Goal: Information Seeking & Learning: Compare options

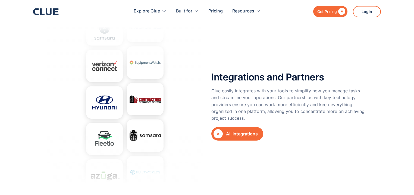
scroll to position [1959, 0]
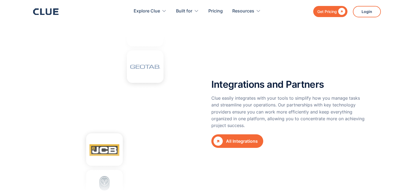
click at [242, 138] on div "All Integrations" at bounding box center [242, 141] width 32 height 7
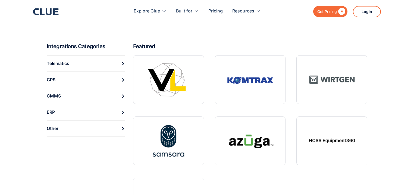
scroll to position [196, 0]
click at [98, 129] on link "Other" at bounding box center [86, 129] width 78 height 17
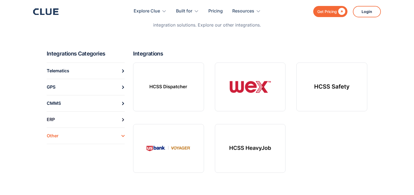
scroll to position [71, 0]
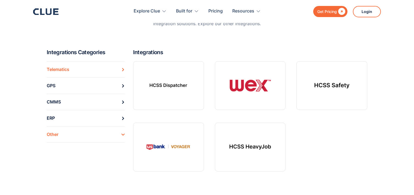
click at [88, 69] on link "Telematics" at bounding box center [86, 69] width 78 height 16
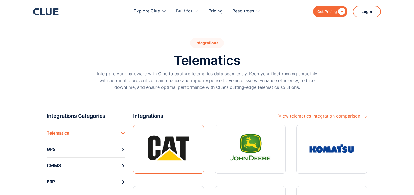
scroll to position [52, 0]
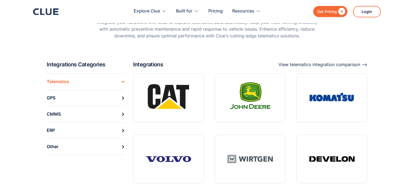
click at [326, 64] on div "View telematics integration comparison ⟶" at bounding box center [322, 64] width 89 height 7
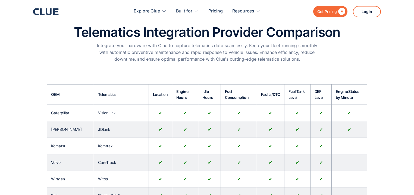
scroll to position [27, 0]
